Goal: Information Seeking & Learning: Learn about a topic

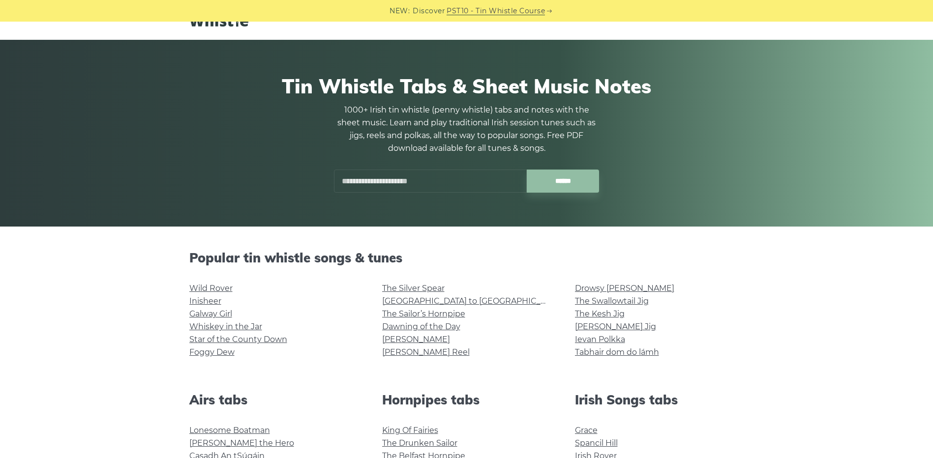
scroll to position [49, 0]
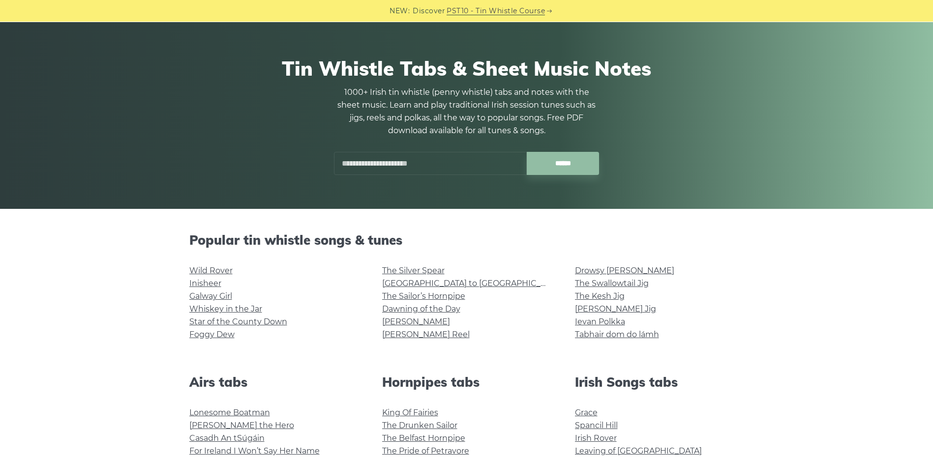
drag, startPoint x: 219, startPoint y: 271, endPoint x: 285, endPoint y: 251, distance: 68.4
click at [285, 251] on div "Popular tin whistle songs & tunes Wild Rover Inisheer Galway Girl Whiskey in th…" at bounding box center [467, 292] width 578 height 119
click at [249, 308] on link "Whiskey in the Jar" at bounding box center [225, 308] width 73 height 9
click at [222, 334] on link "Foggy Dew" at bounding box center [211, 334] width 45 height 9
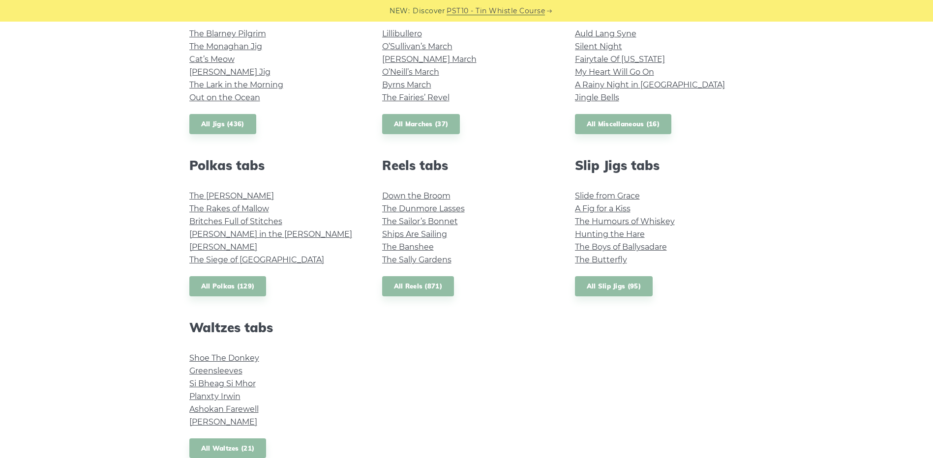
scroll to position [639, 0]
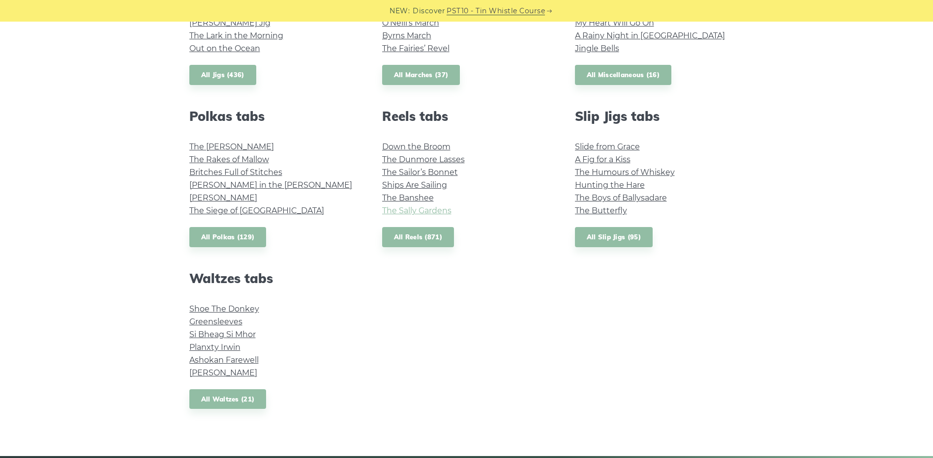
click at [421, 209] on link "The Sally Gardens" at bounding box center [416, 210] width 69 height 9
click at [279, 173] on link "Britches Full of Stitches" at bounding box center [235, 172] width 93 height 9
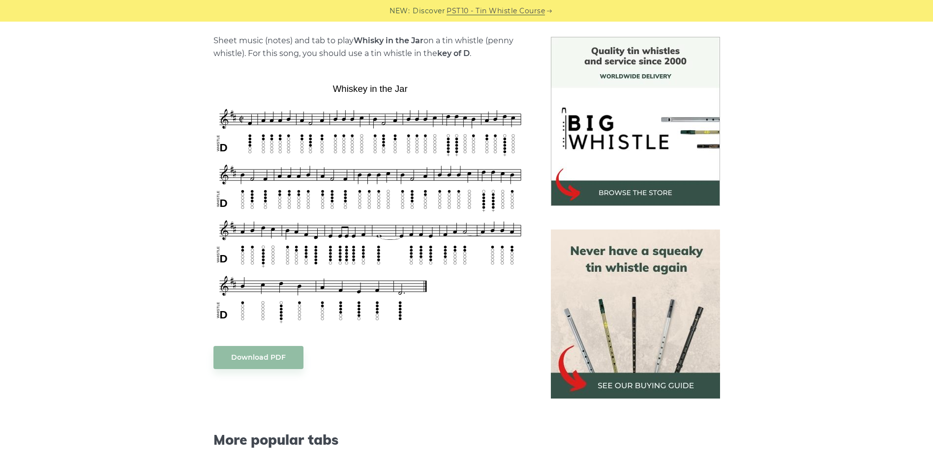
scroll to position [246, 0]
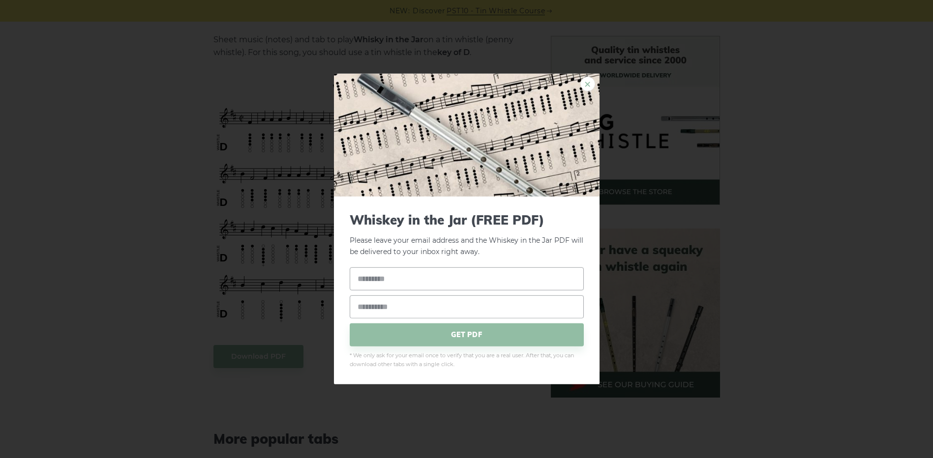
click at [592, 85] on link "×" at bounding box center [587, 84] width 15 height 15
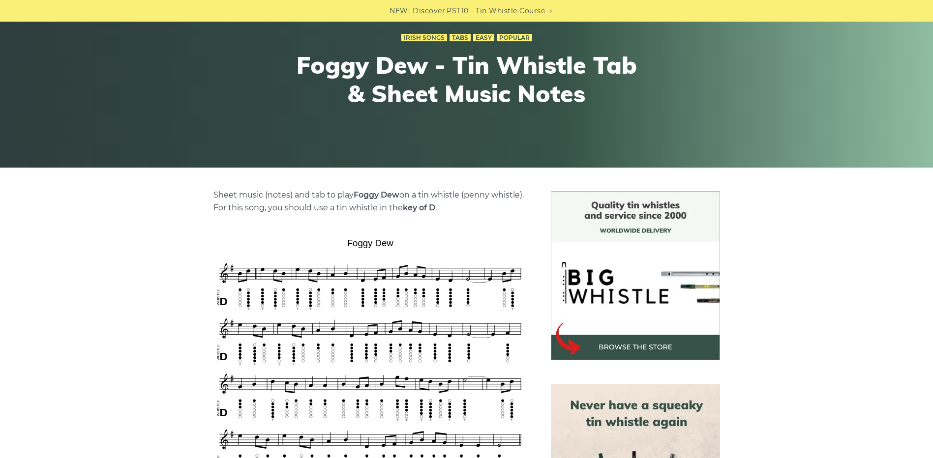
scroll to position [295, 0]
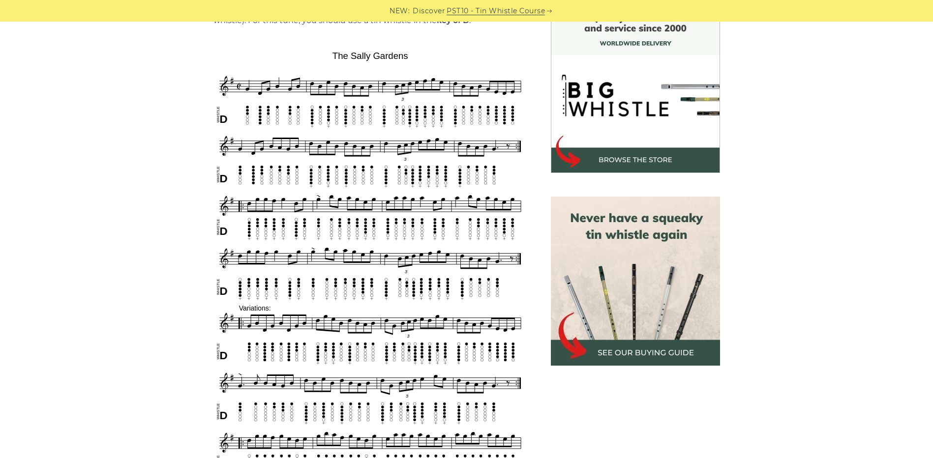
scroll to position [295, 0]
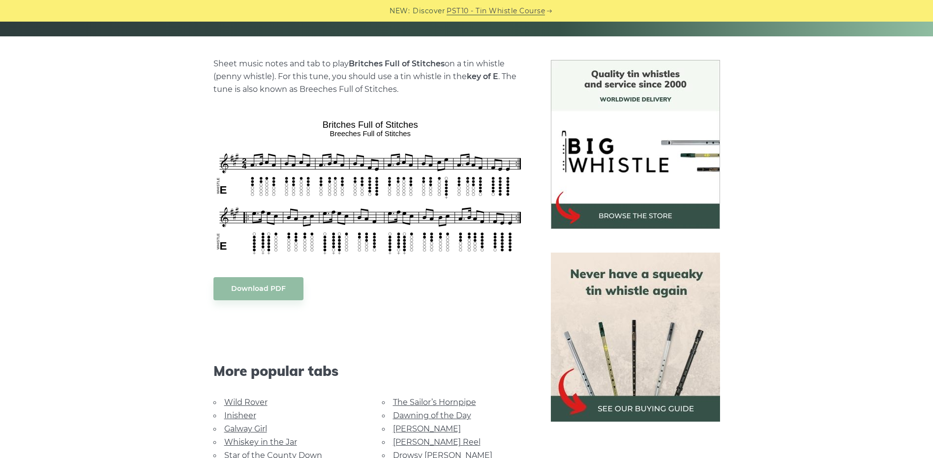
scroll to position [246, 0]
